Goal: Task Accomplishment & Management: Manage account settings

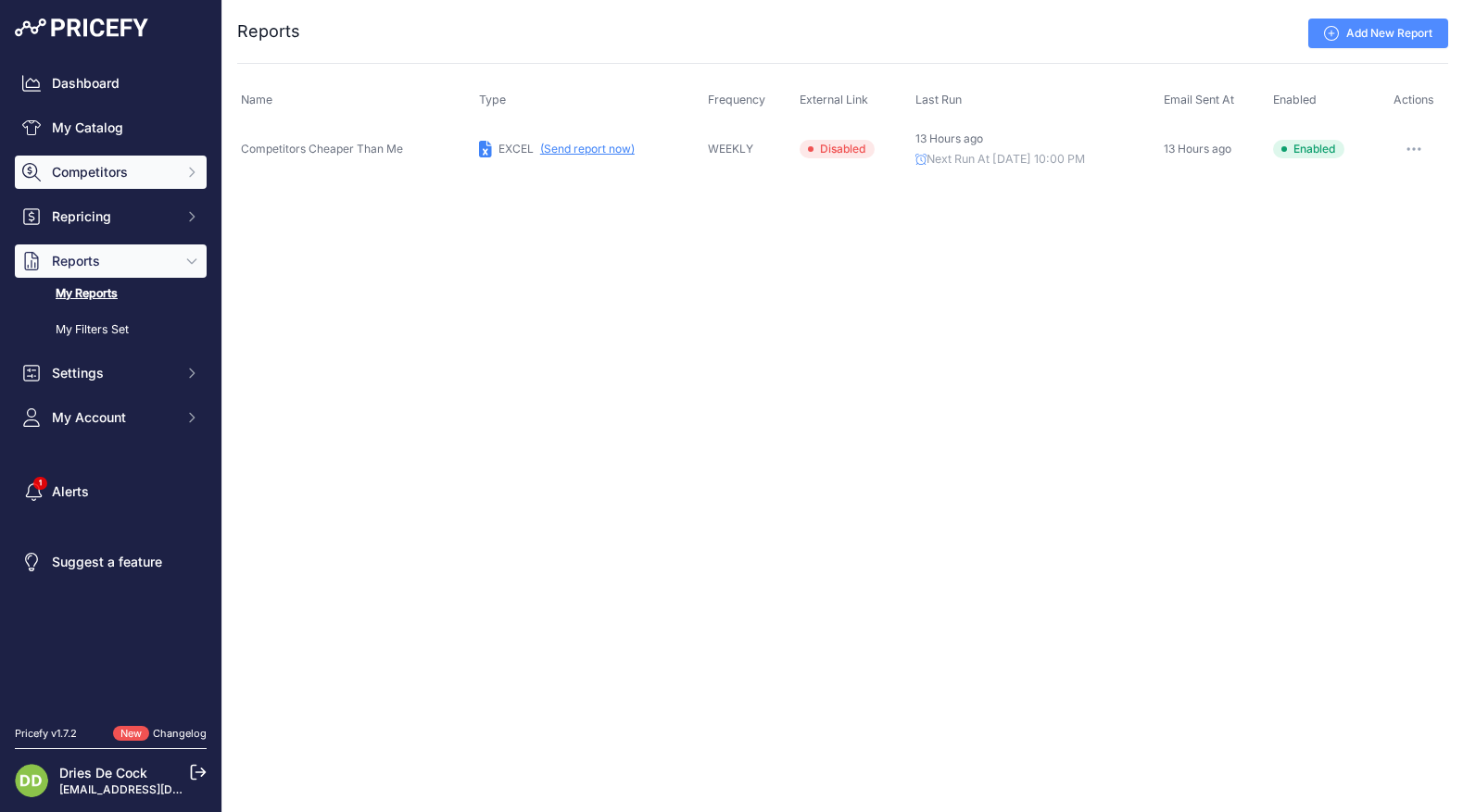
click at [76, 167] on span "Competitors" at bounding box center [113, 172] width 121 height 19
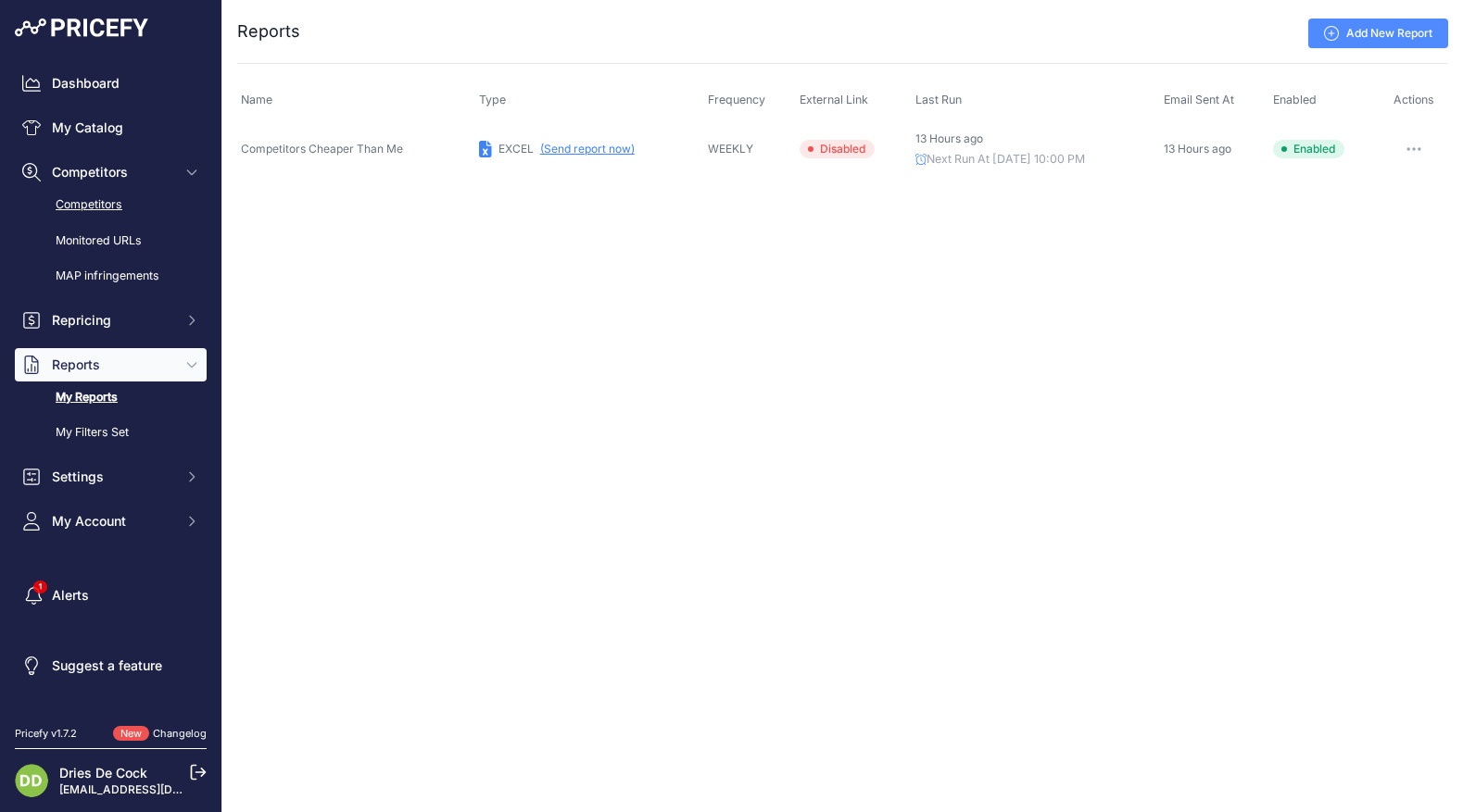
click at [76, 208] on link "Competitors" at bounding box center [111, 205] width 192 height 33
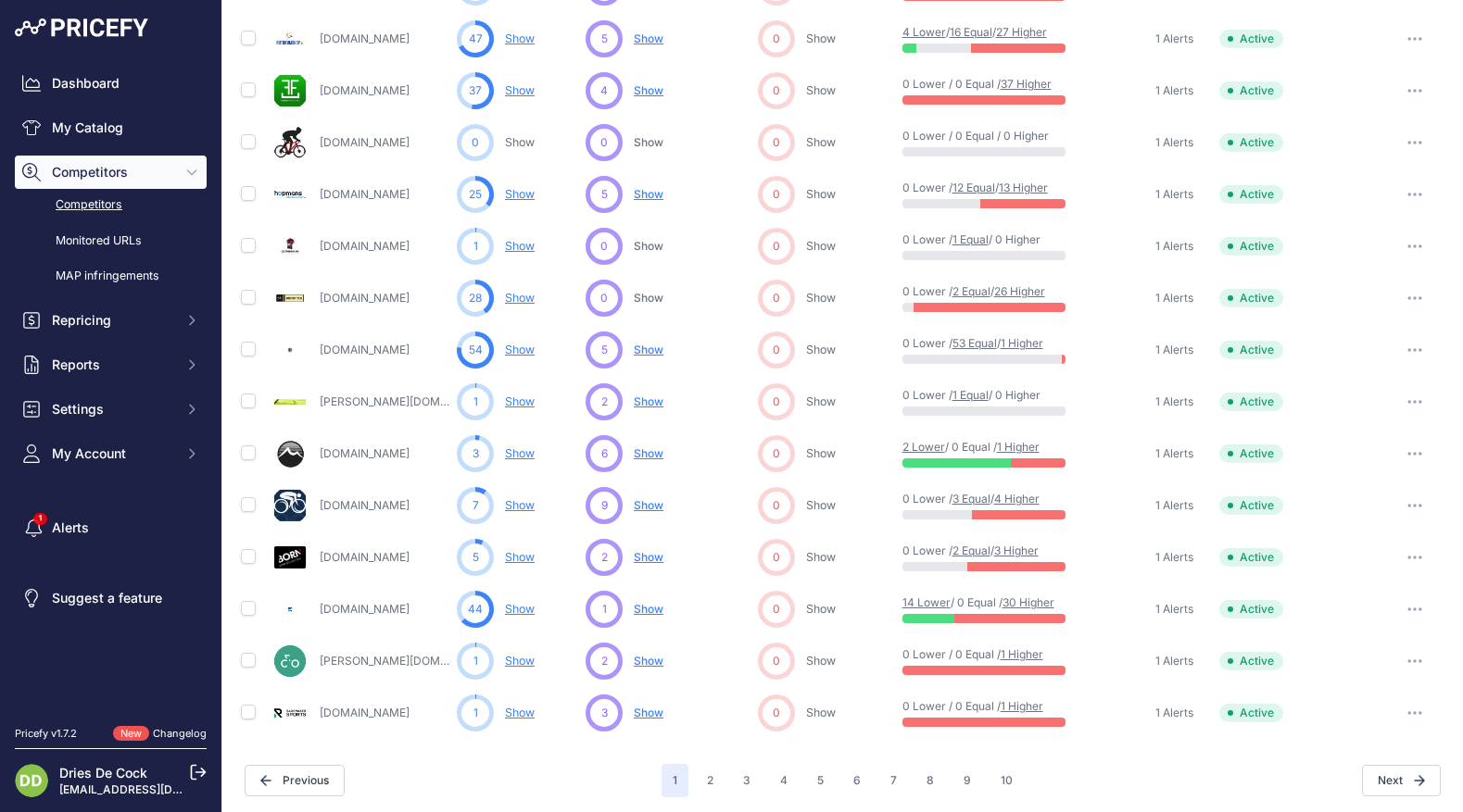
scroll to position [750, 0]
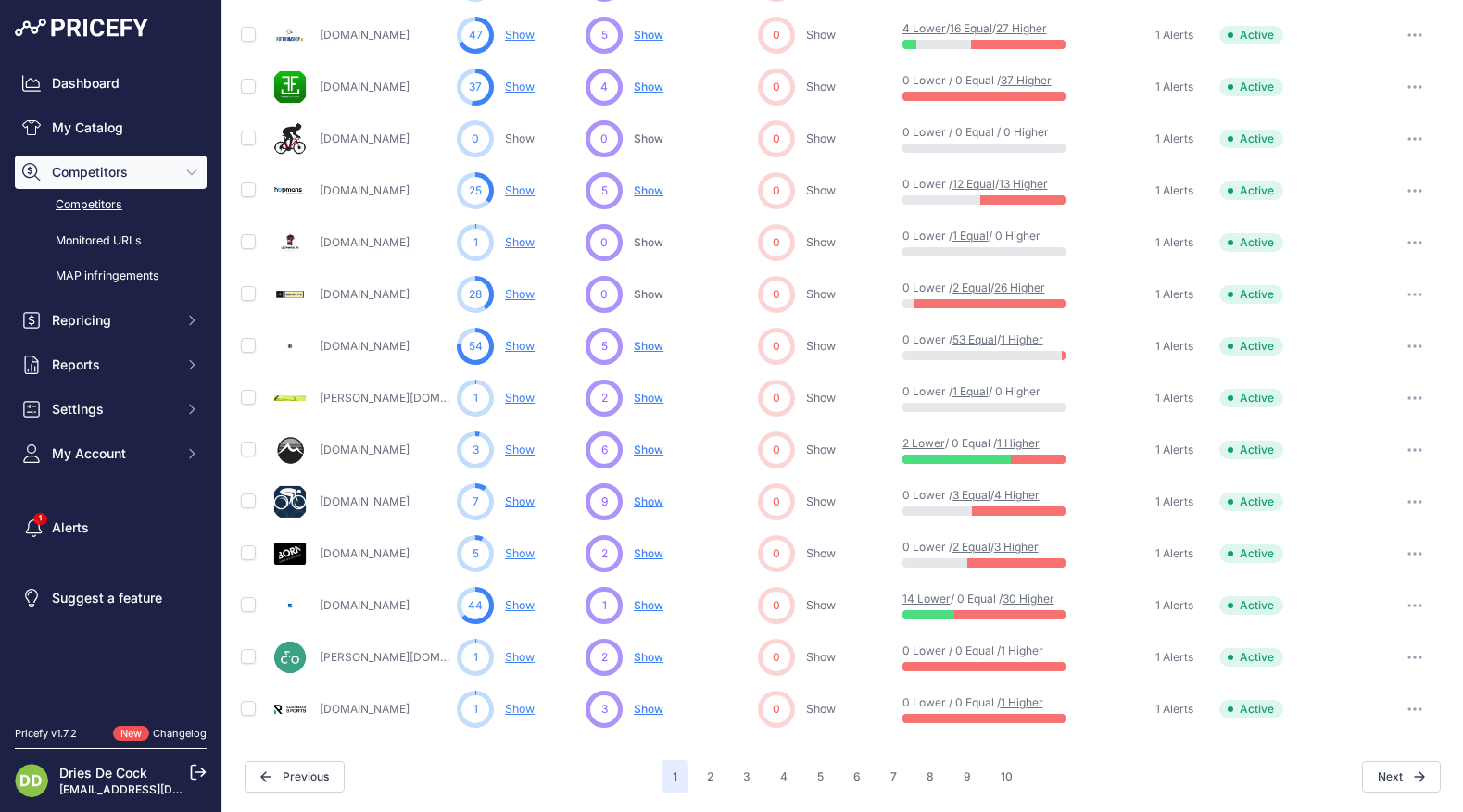
click at [1416, 710] on icon "button" at bounding box center [1415, 709] width 15 height 4
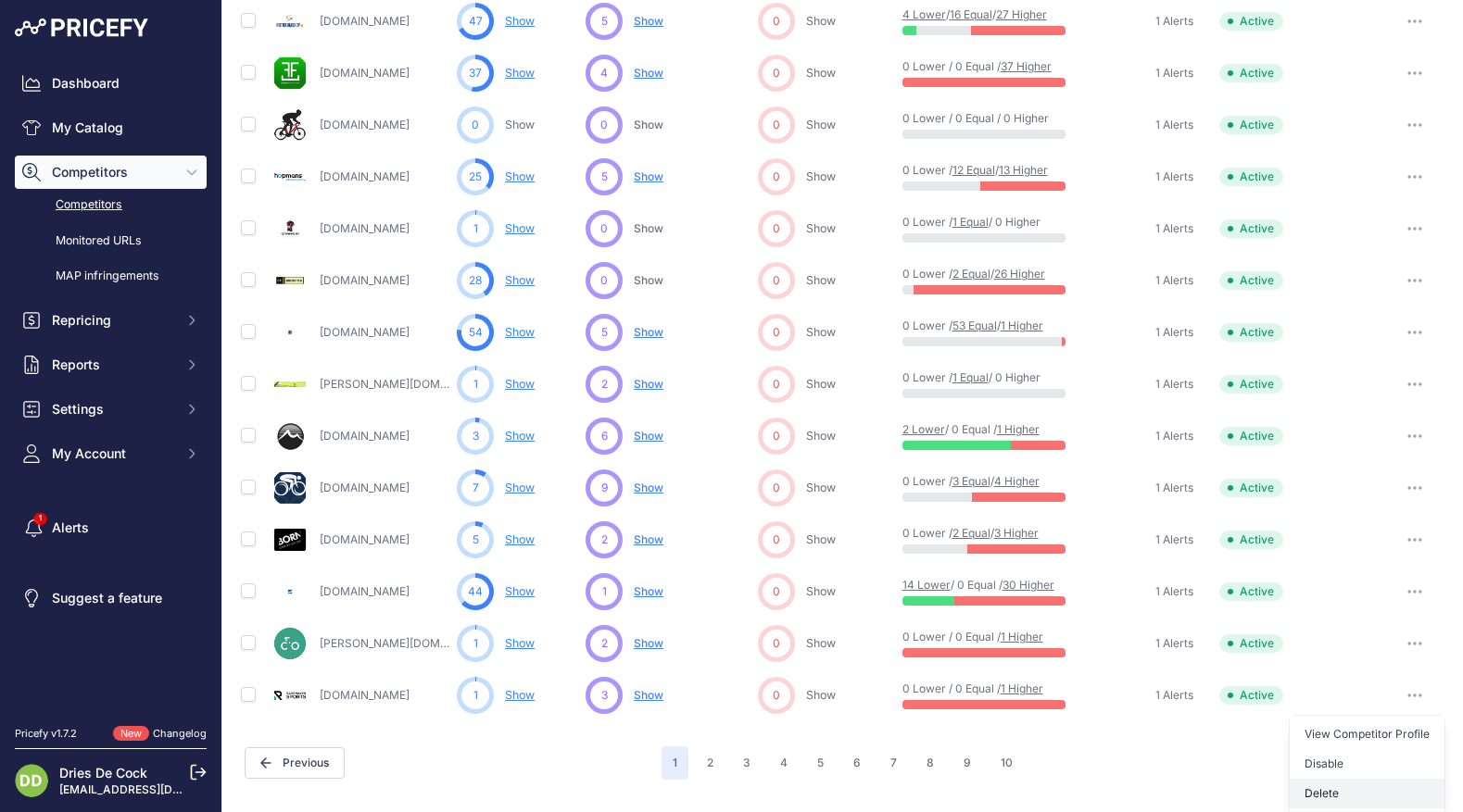
click at [0, 0] on button "Delete" at bounding box center [0, 0] width 0 height 0
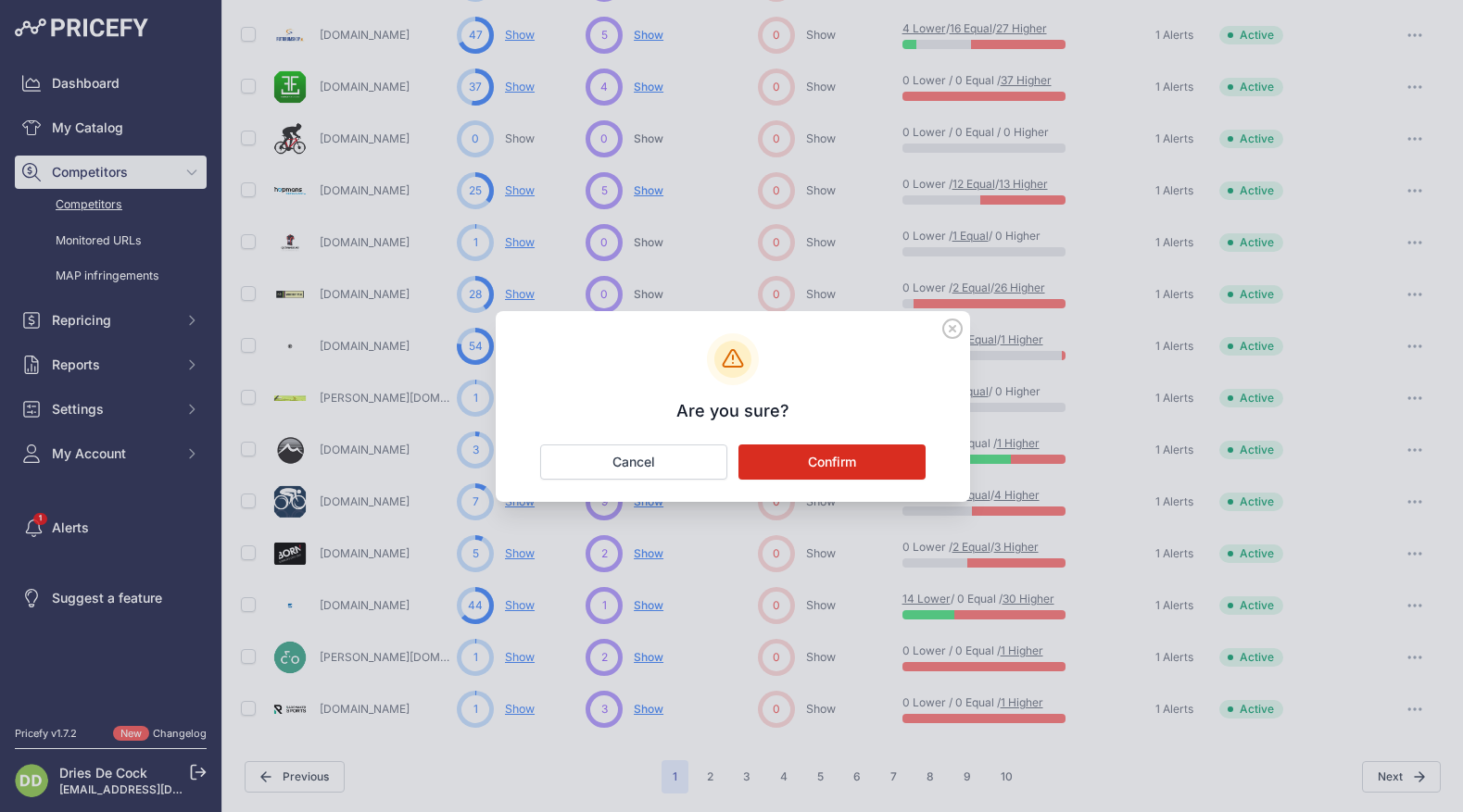
scroll to position [750, 0]
click at [823, 458] on button "Confirm" at bounding box center [832, 462] width 187 height 35
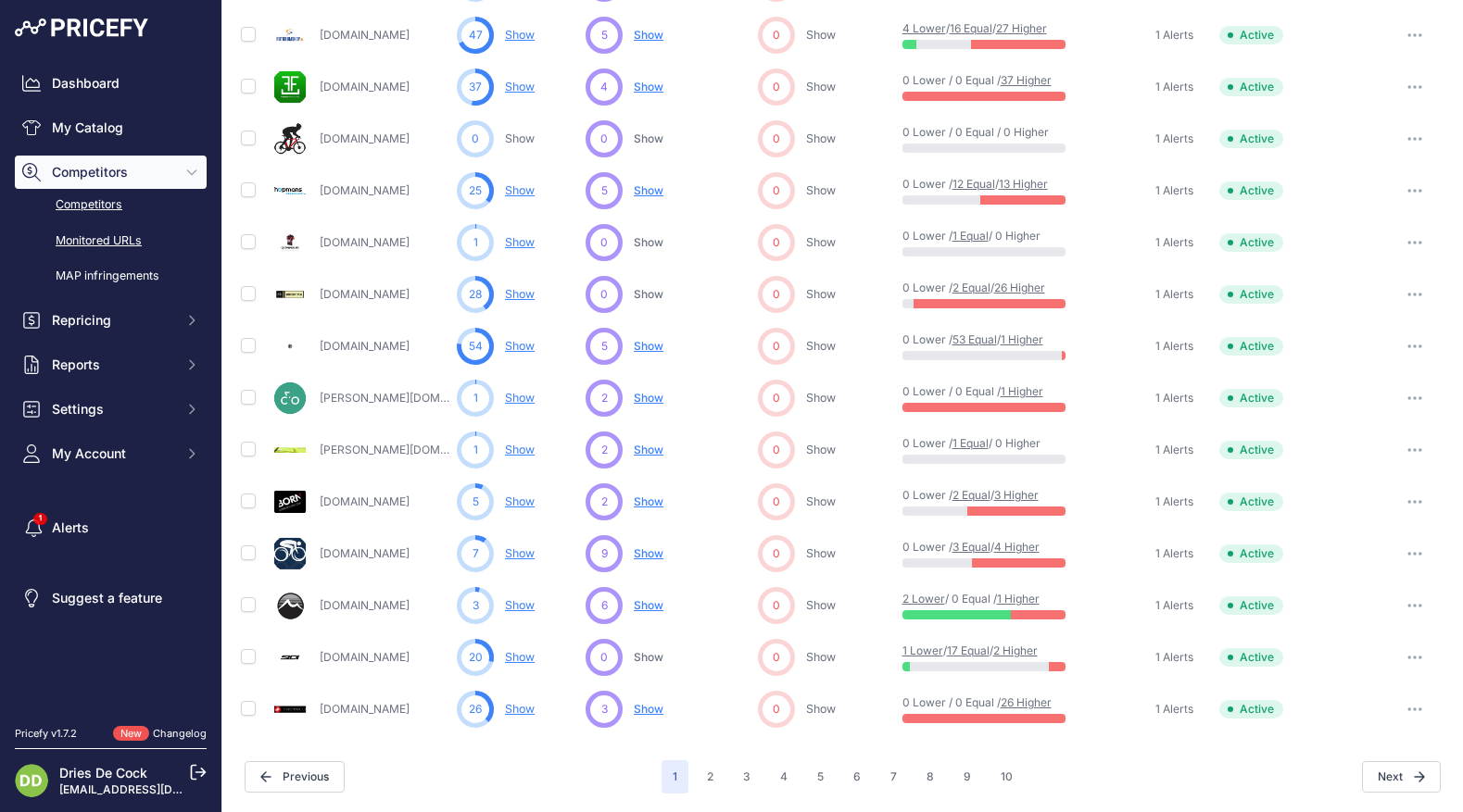
click at [83, 241] on link "Monitored URLs" at bounding box center [111, 241] width 192 height 33
click at [87, 204] on link "Competitors" at bounding box center [111, 205] width 192 height 33
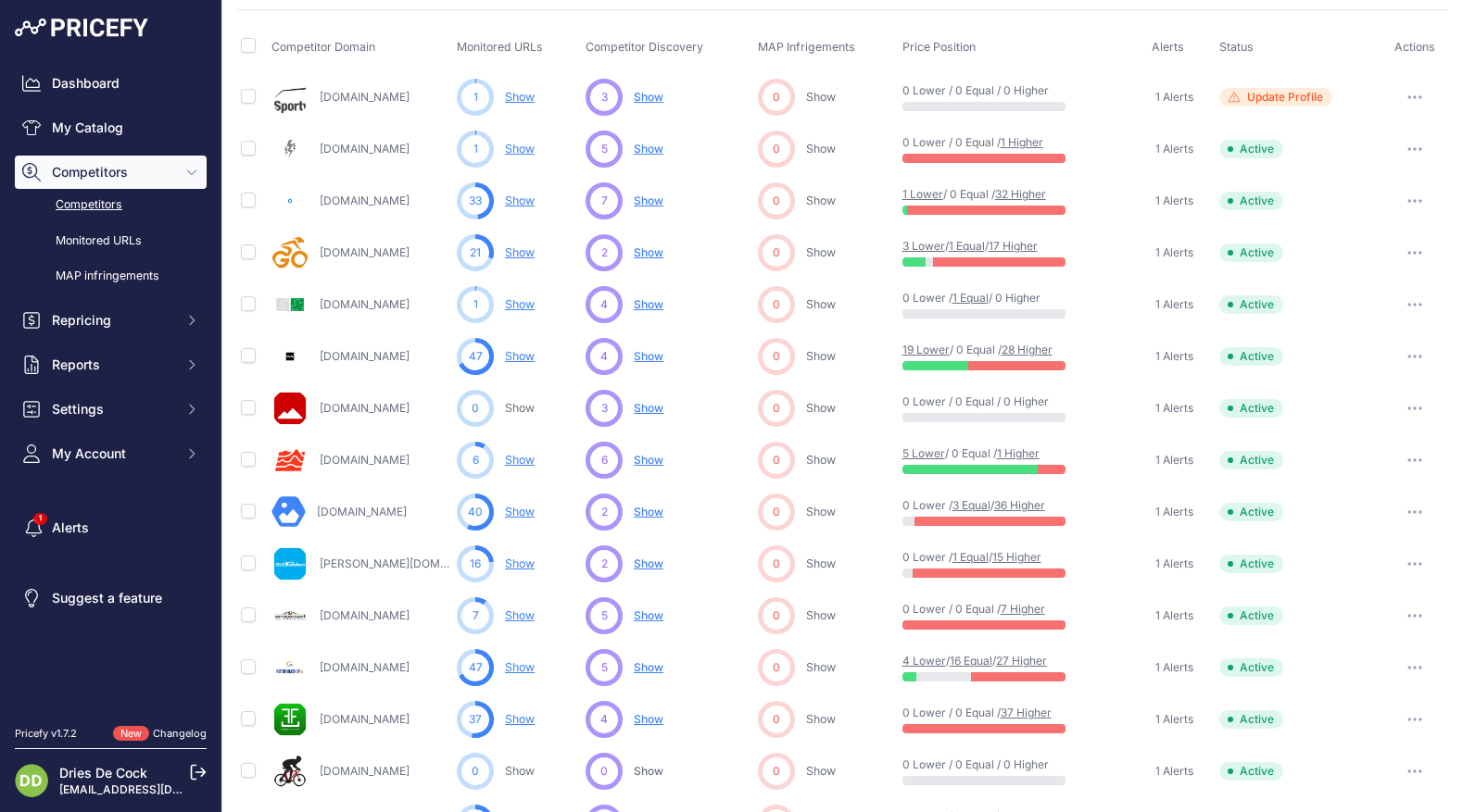
scroll to position [121, 0]
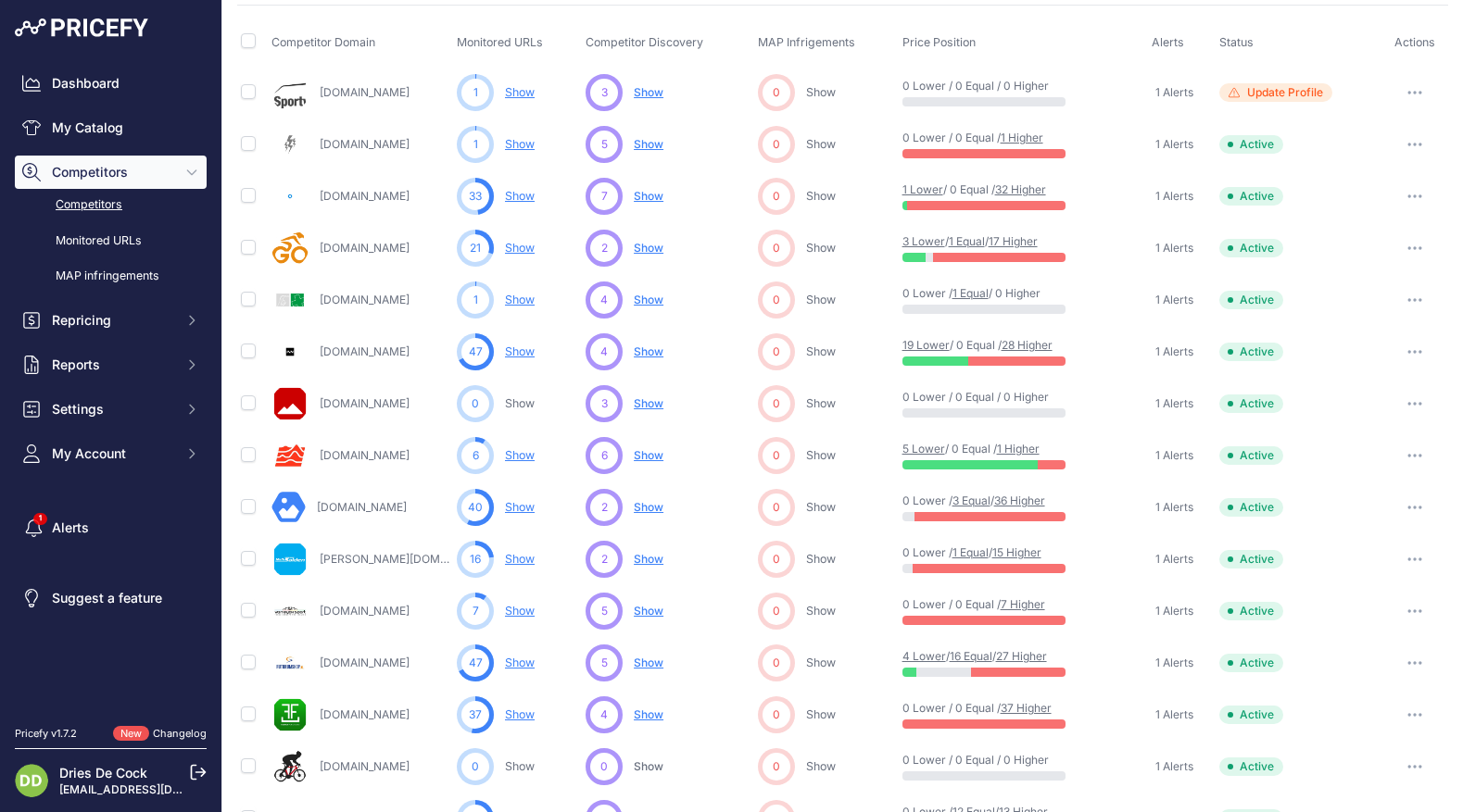
click at [516, 612] on link "Show" at bounding box center [519, 611] width 30 height 14
